Goal: Information Seeking & Learning: Learn about a topic

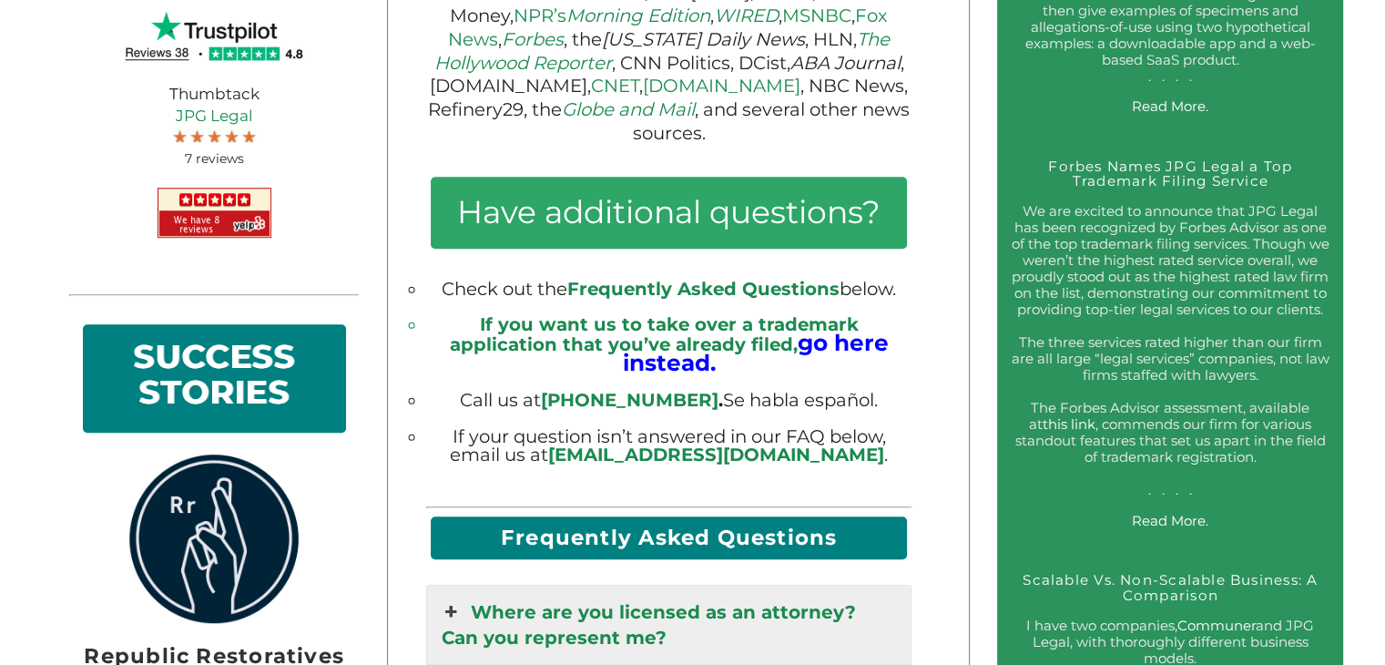
scroll to position [1373, 0]
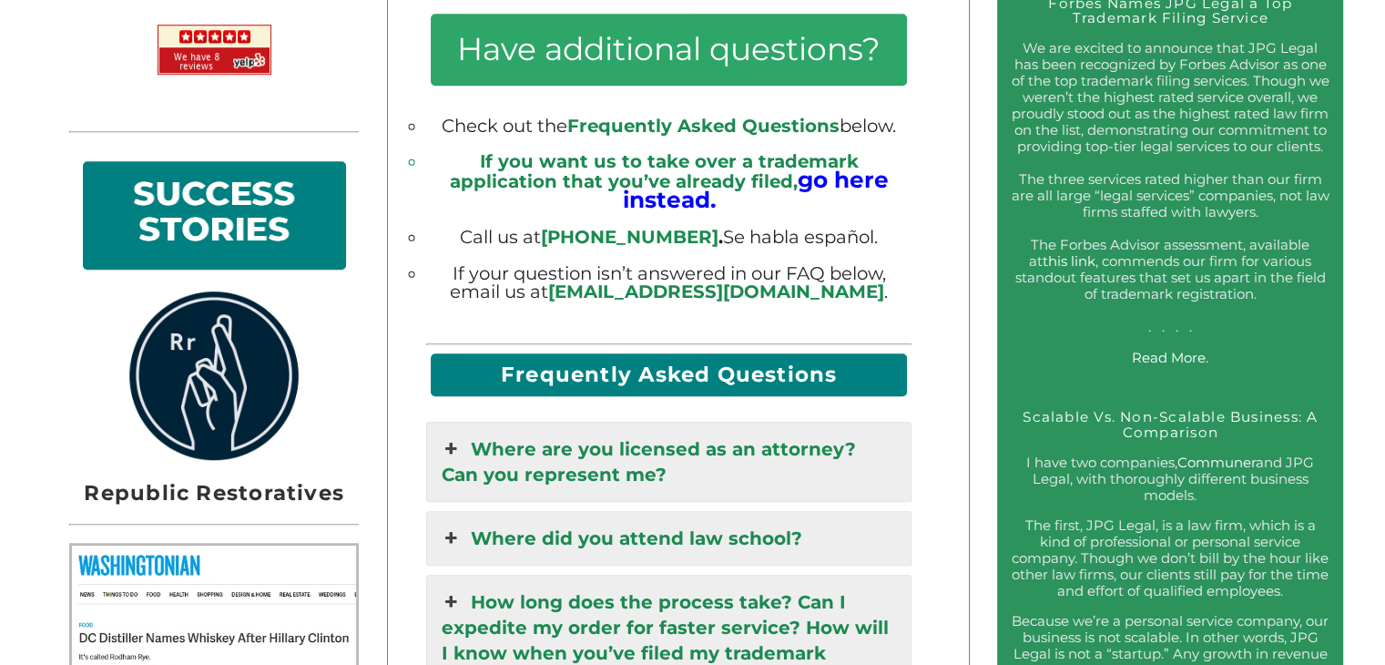
click at [795, 459] on link "Where are you licensed as an attorney? Can you represent me?" at bounding box center [668, 462] width 483 height 78
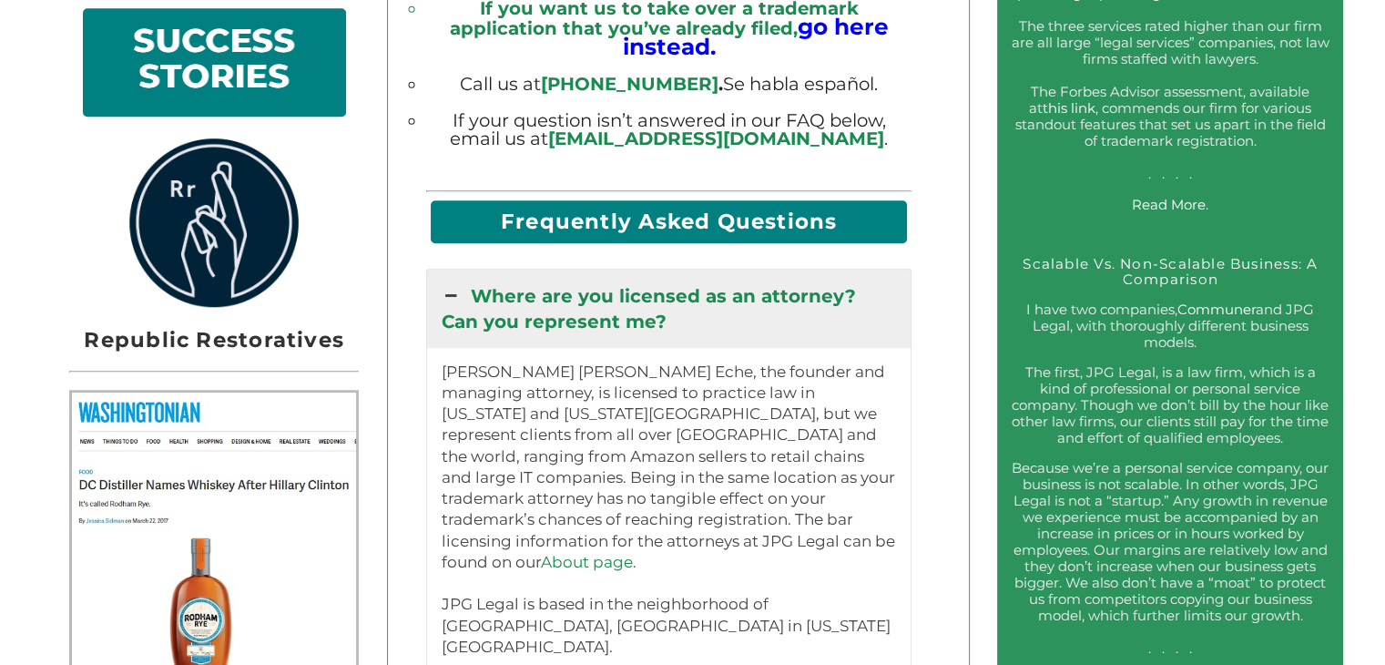
scroll to position [1534, 0]
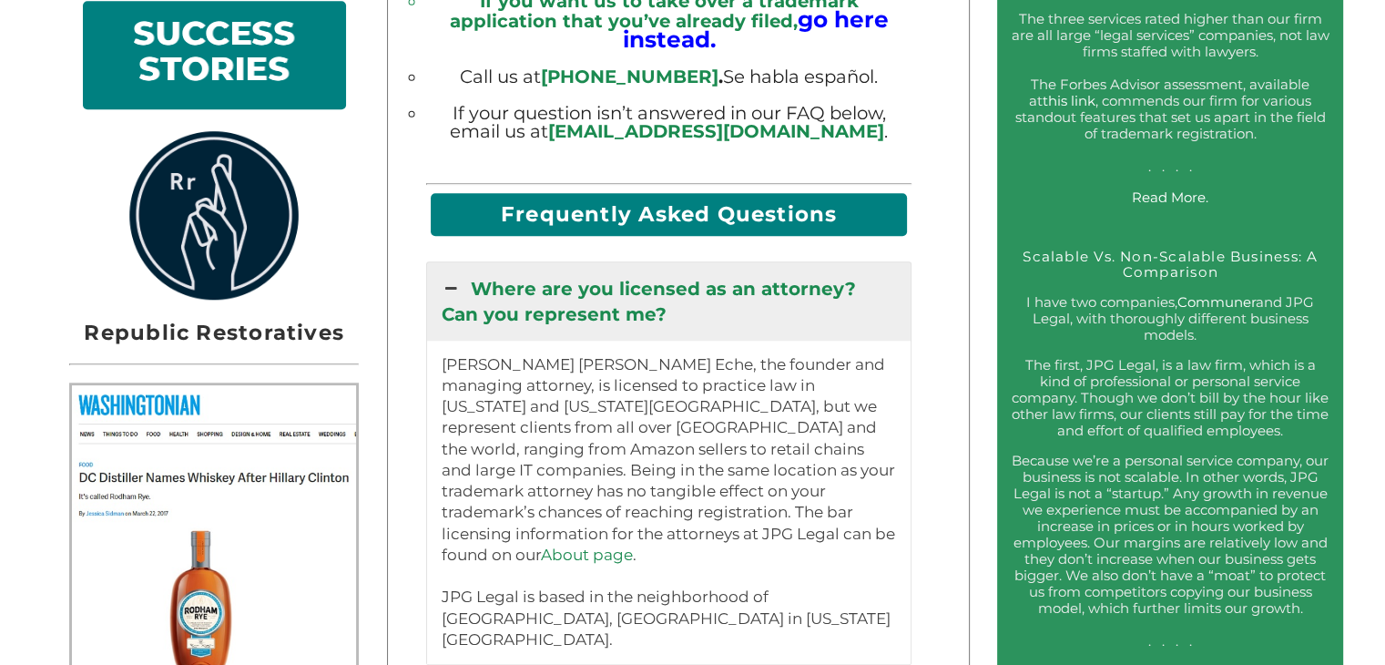
click at [135, 59] on h2 "SUCCESS STORIES" at bounding box center [215, 55] width 236 height 81
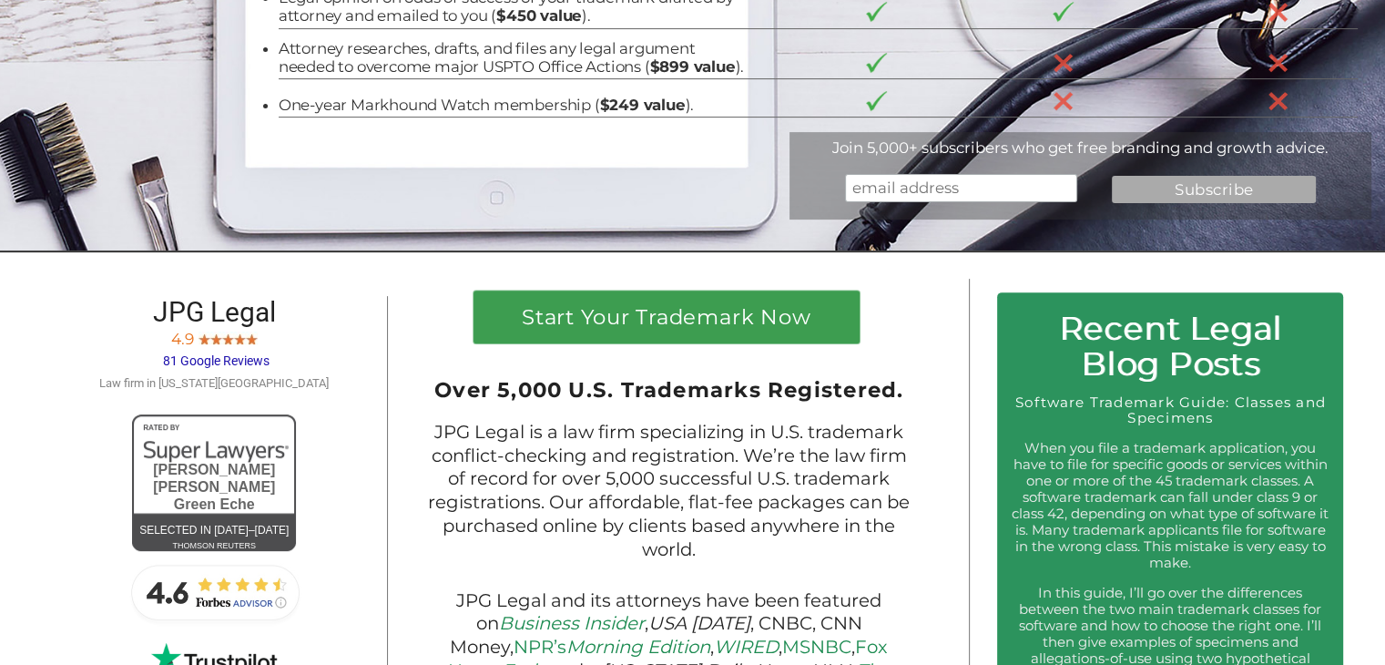
scroll to position [0, 0]
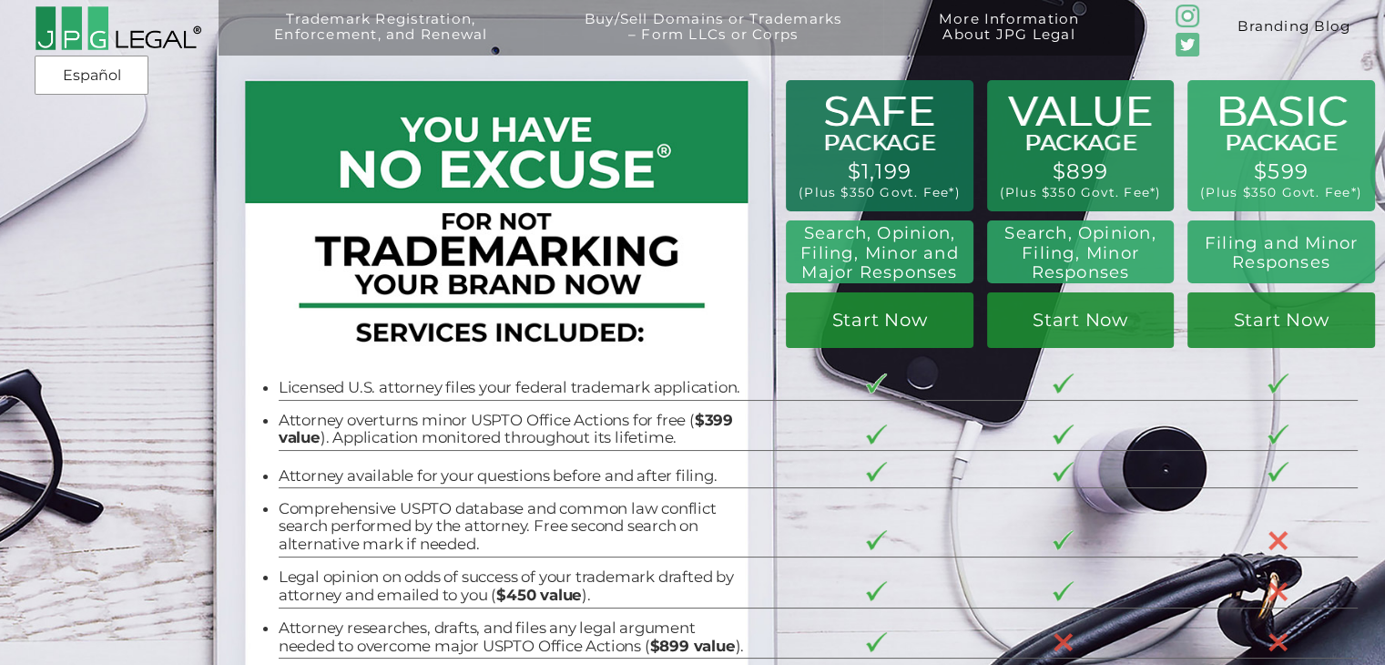
click at [1282, 20] on link "Branding Blog" at bounding box center [1294, 28] width 182 height 56
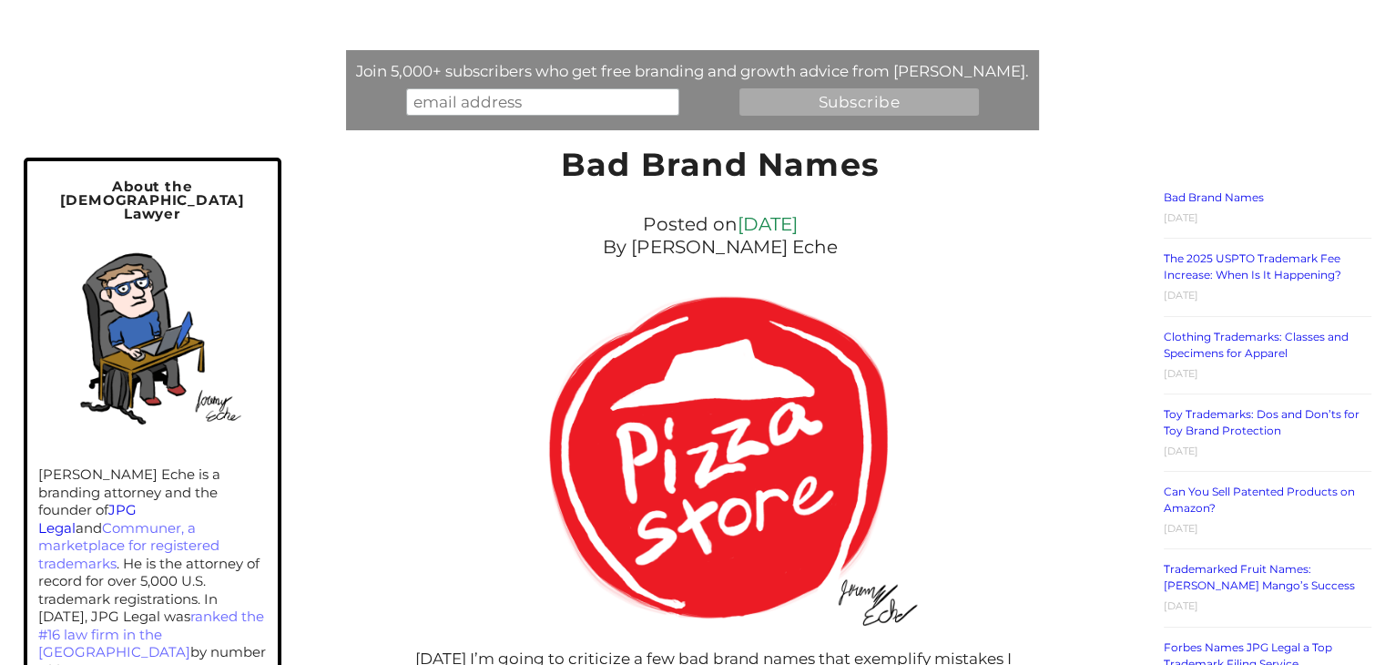
scroll to position [178, 0]
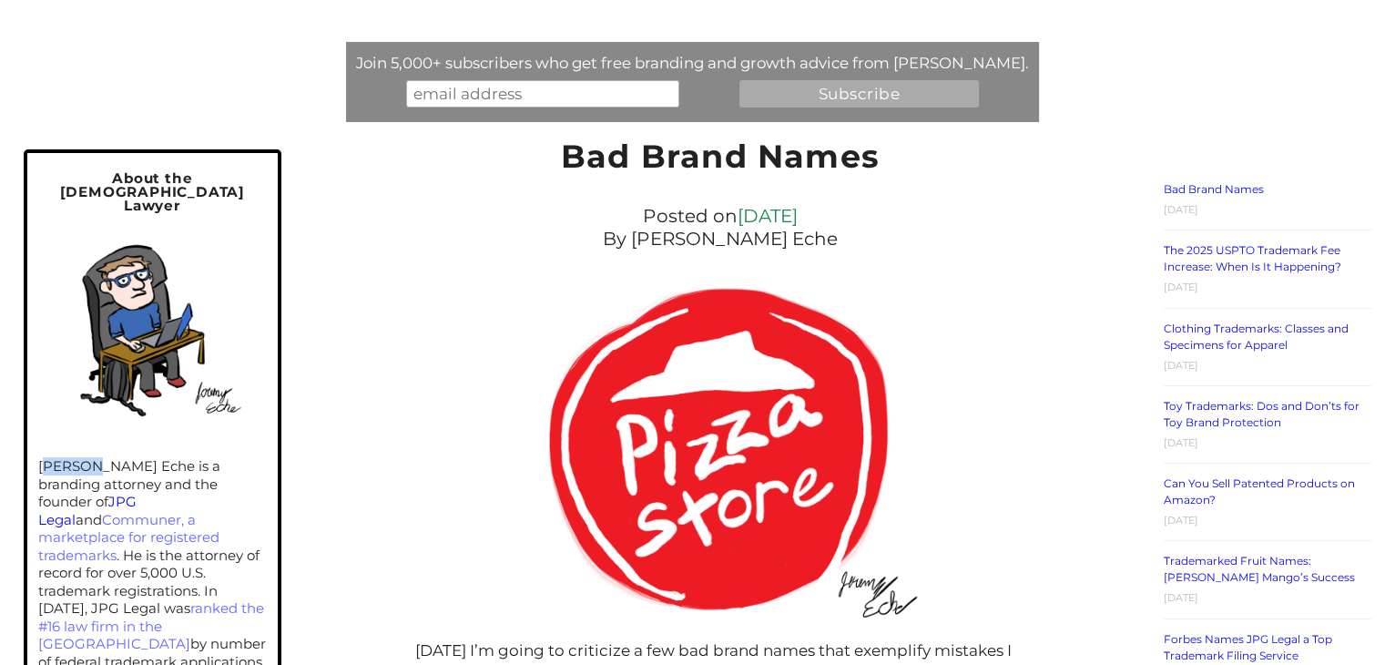
drag, startPoint x: 46, startPoint y: 444, endPoint x: 91, endPoint y: 440, distance: 44.8
click at [91, 457] on p "[PERSON_NAME] Eche is a branding attorney and the founder of JPG Legal and Comm…" at bounding box center [152, 626] width 229 height 338
click at [39, 457] on p "[PERSON_NAME] Eche is a branding attorney and the founder of JPG Legal and Comm…" at bounding box center [152, 626] width 229 height 338
drag, startPoint x: 39, startPoint y: 444, endPoint x: 157, endPoint y: 442, distance: 117.5
click at [157, 457] on p "[PERSON_NAME] Eche is a branding attorney and the founder of JPG Legal and Comm…" at bounding box center [152, 626] width 229 height 338
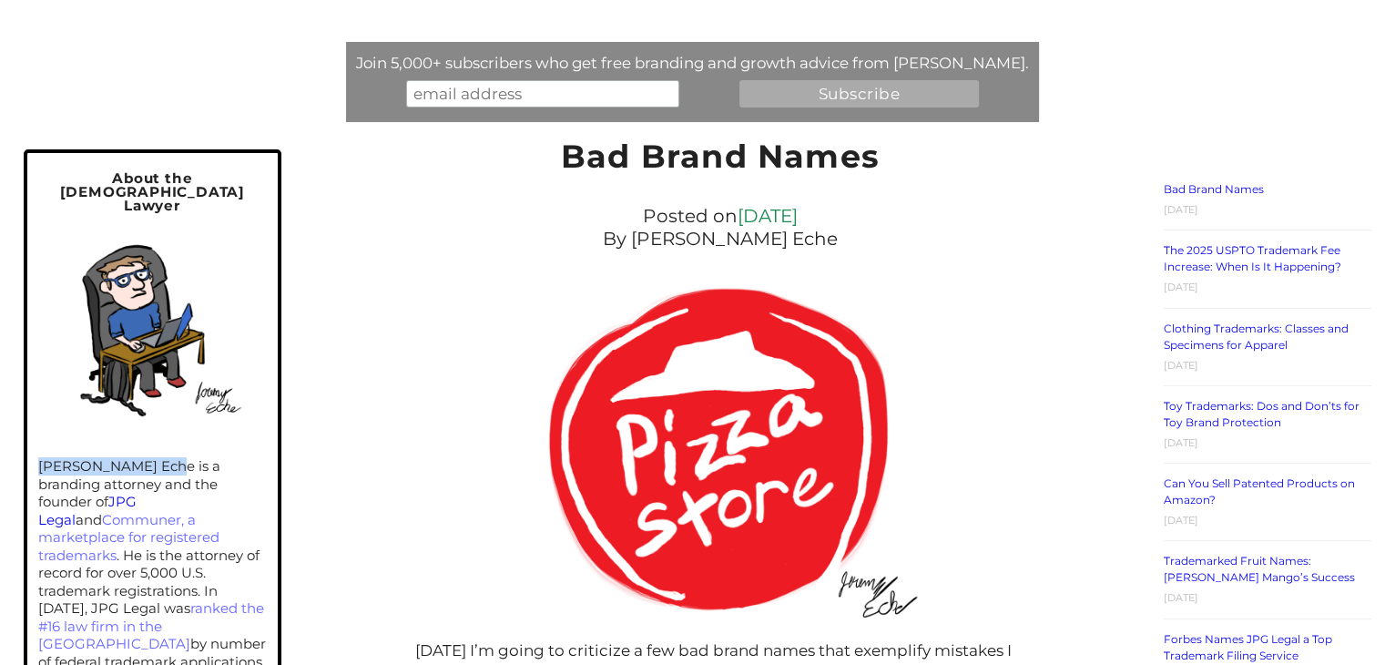
copy p "[PERSON_NAME] Eche"
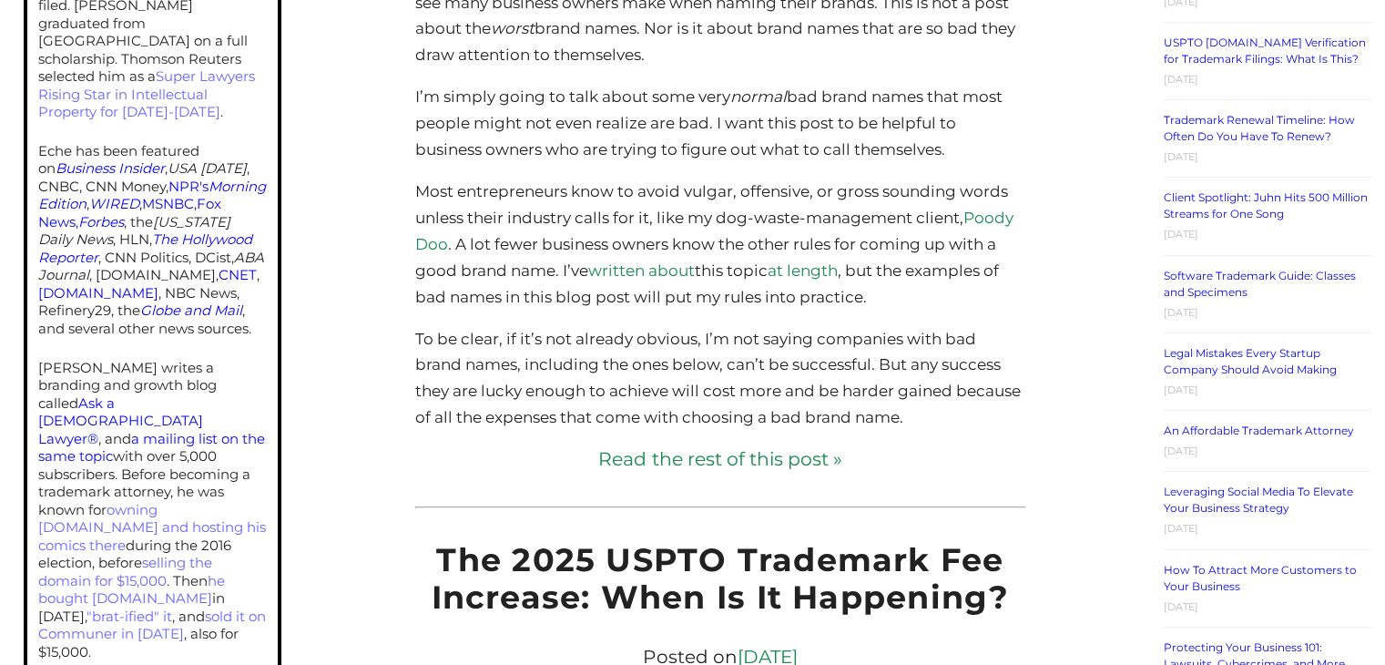
scroll to position [852, 0]
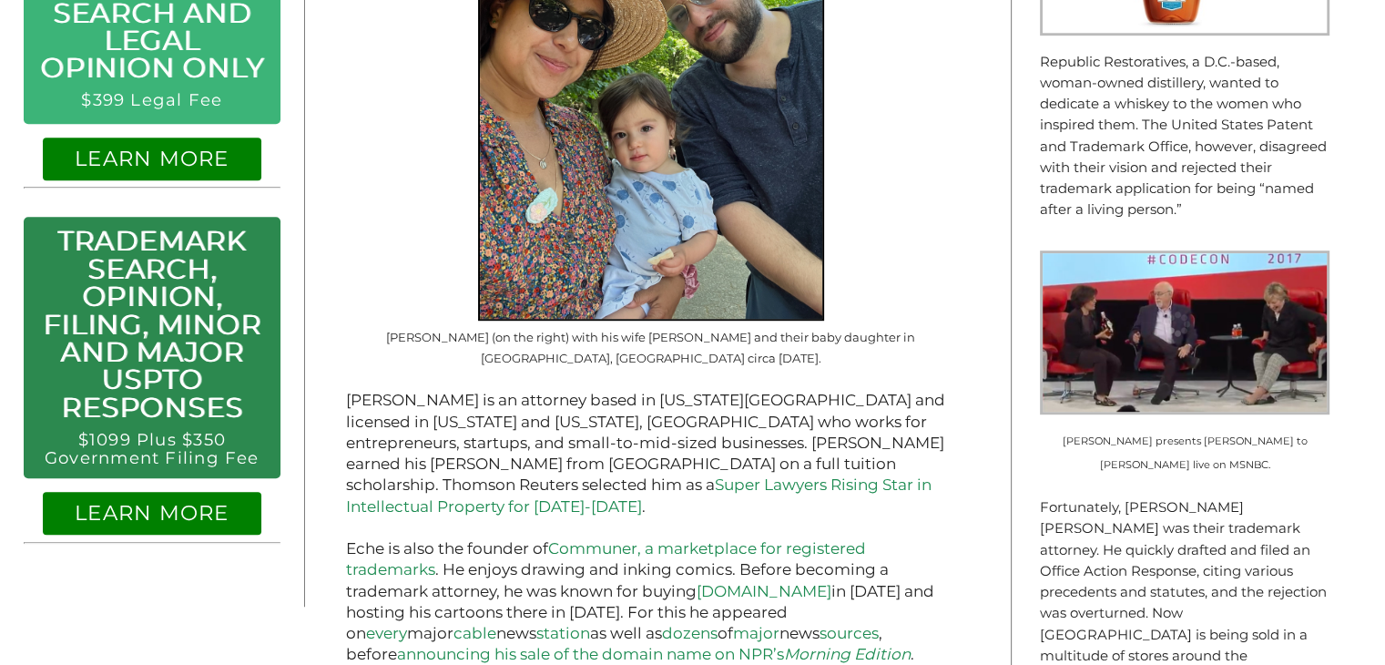
scroll to position [1046, 0]
click at [173, 522] on link "LEARN MORE" at bounding box center [152, 513] width 154 height 26
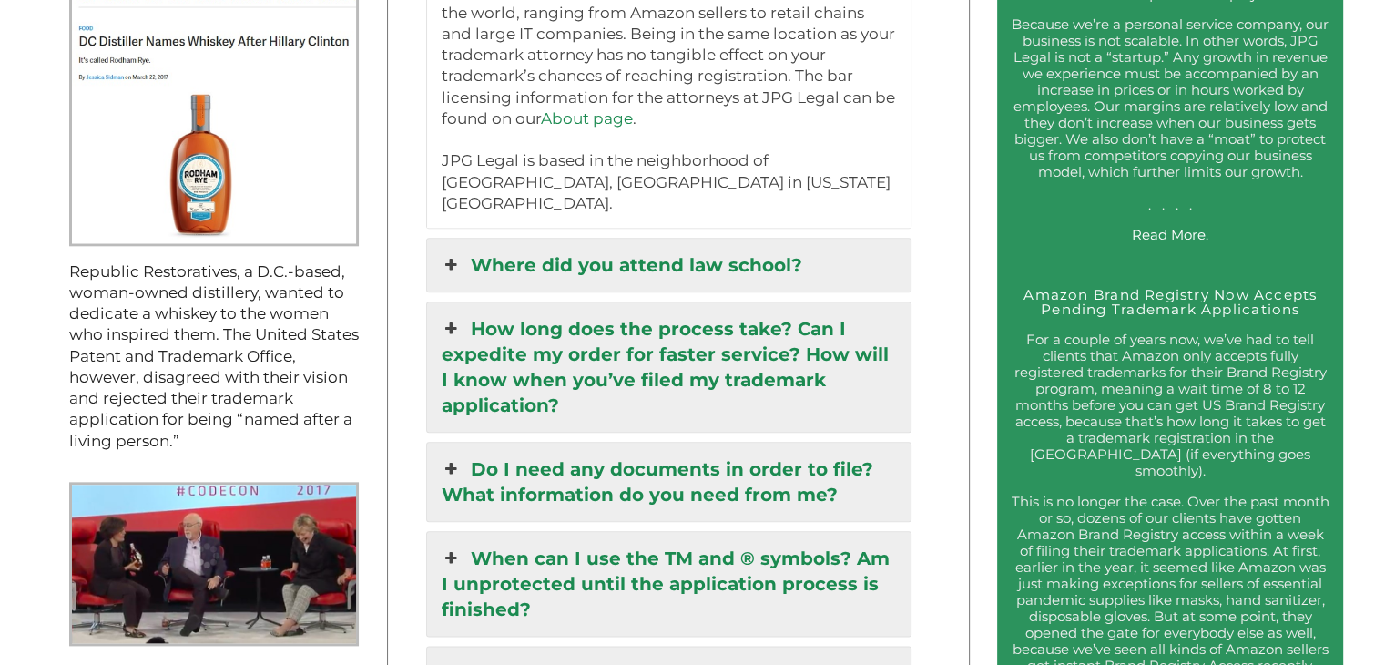
scroll to position [1973, 0]
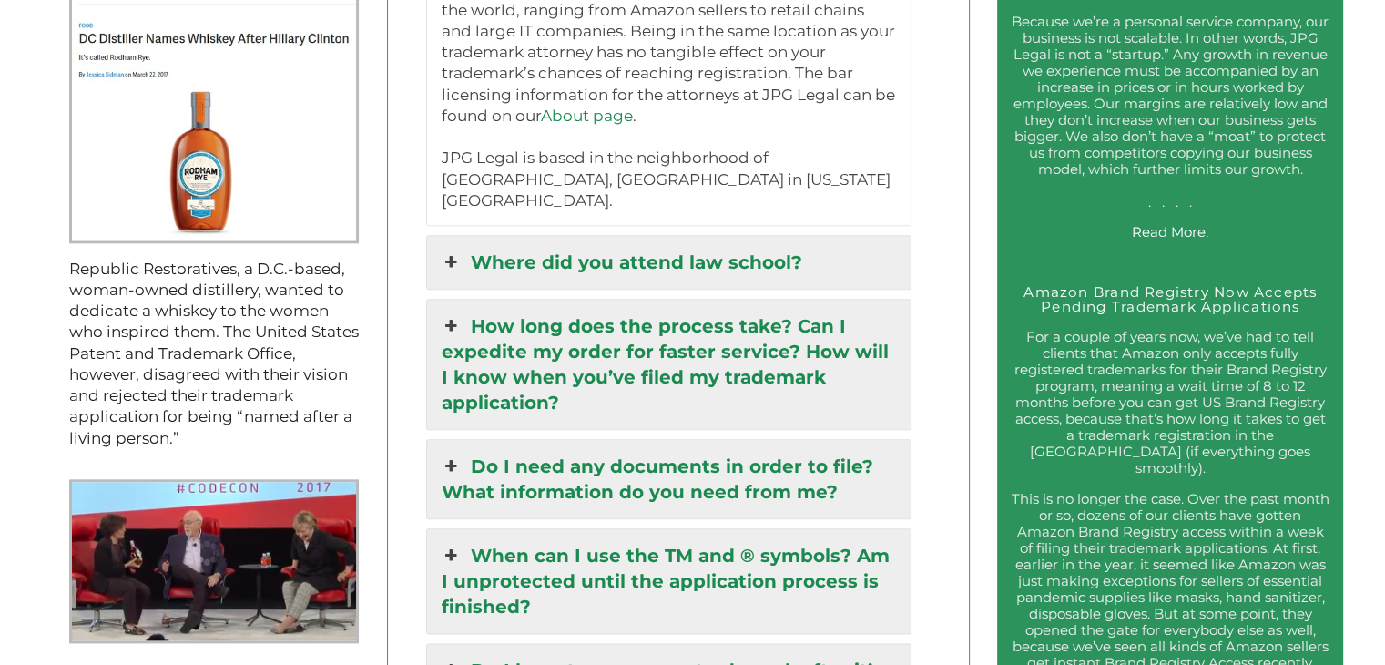
click at [780, 328] on link "How long does the process take? Can I expedite my order for faster service? How…" at bounding box center [668, 364] width 483 height 129
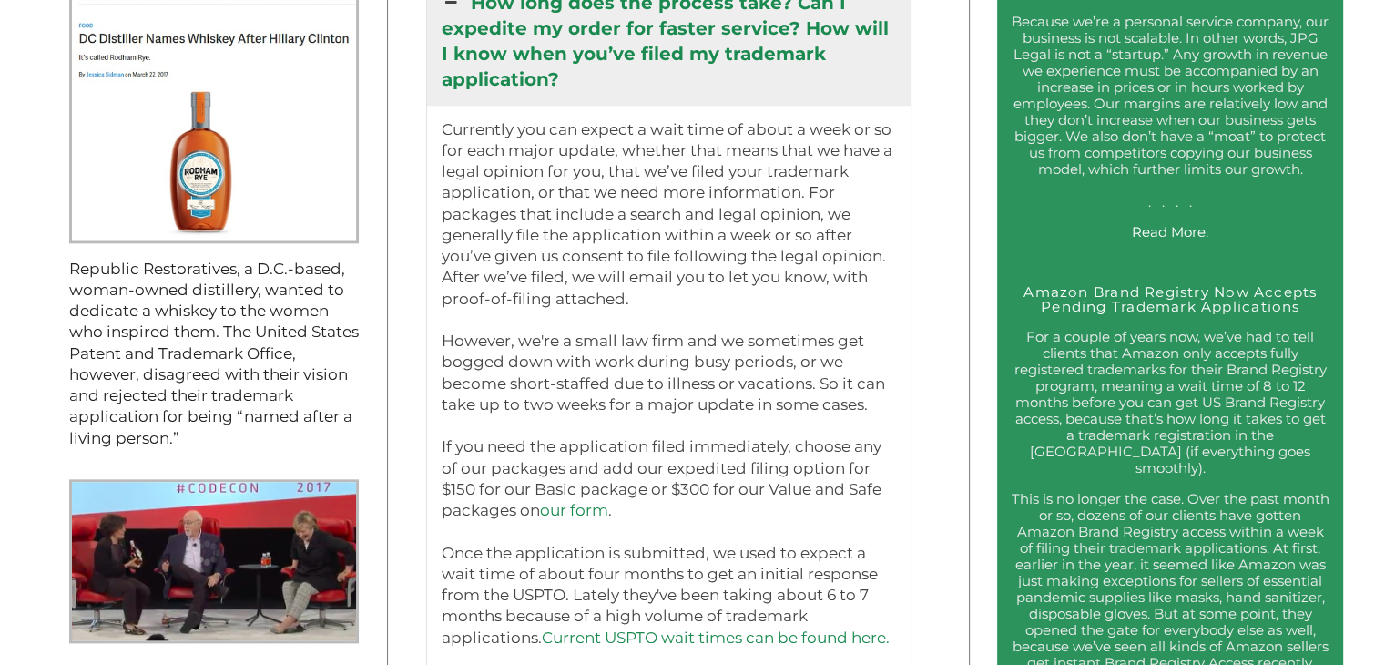
click at [803, 542] on p "Currently you can expect a wait time of about a week or so for each major updat…" at bounding box center [668, 437] width 455 height 636
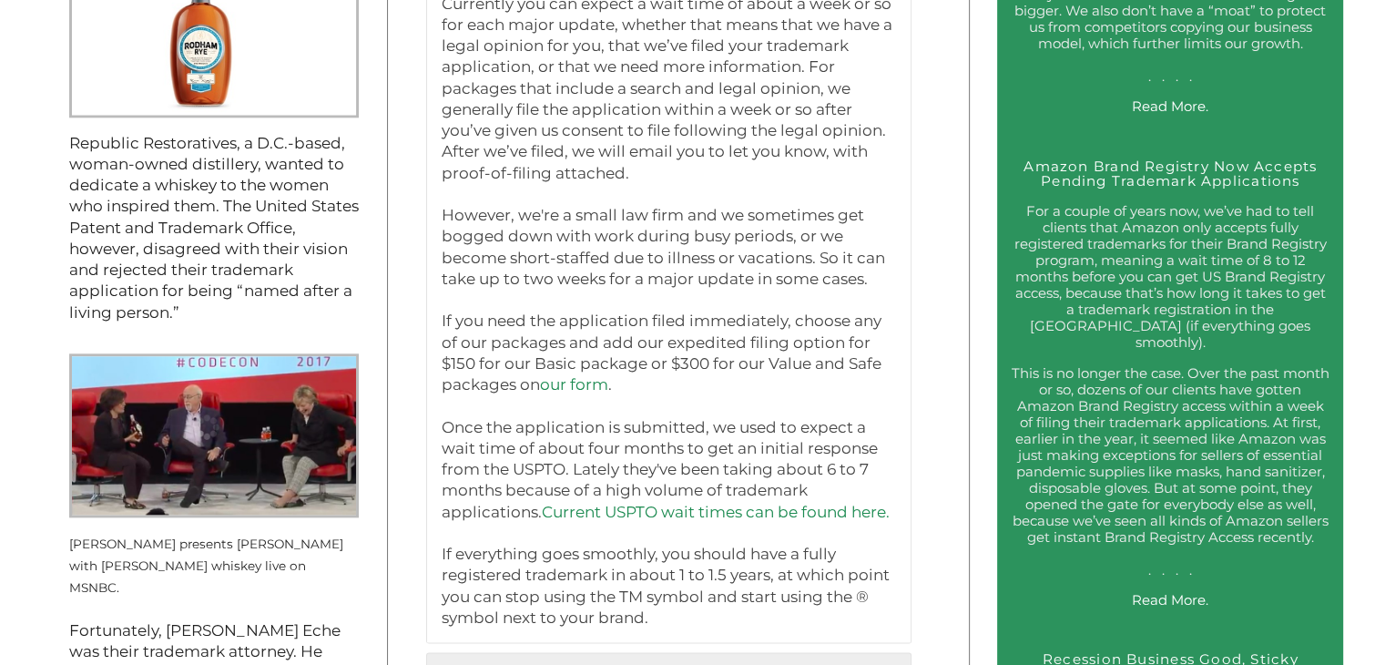
scroll to position [2105, 0]
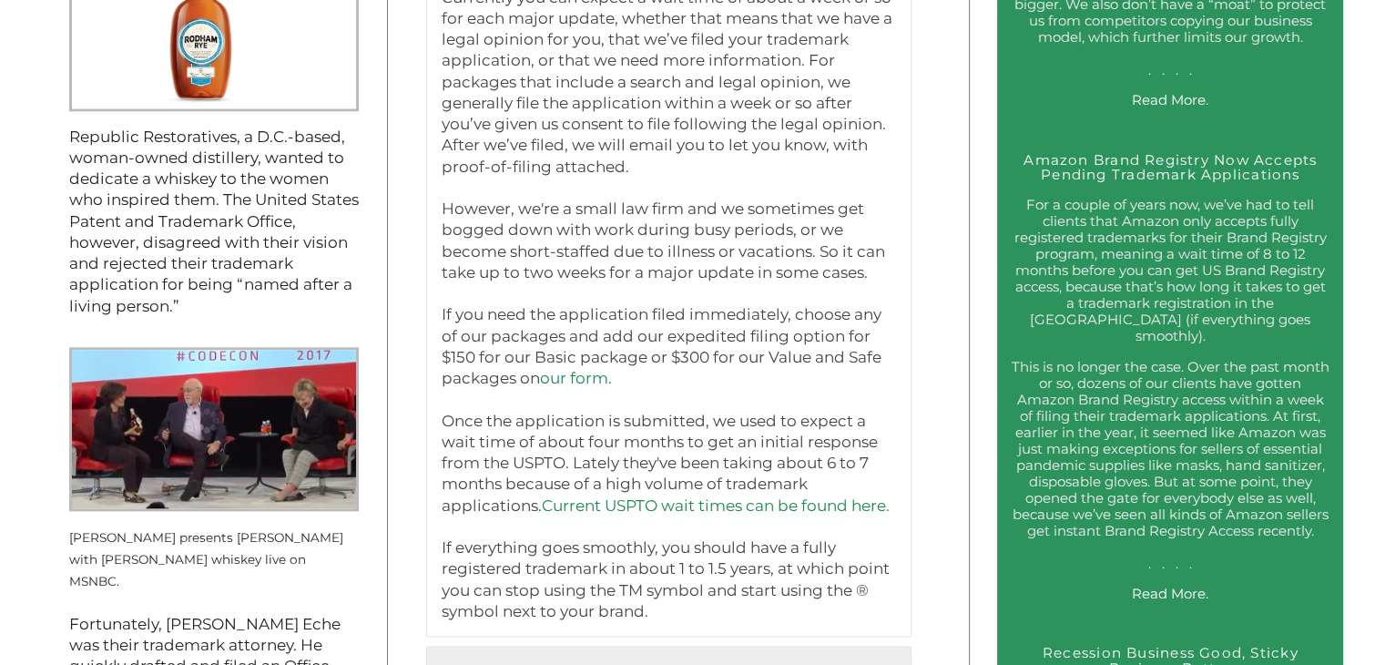
click at [798, 496] on link "Current USPTO wait times can be found here." at bounding box center [715, 505] width 348 height 18
